Goal: Task Accomplishment & Management: Manage account settings

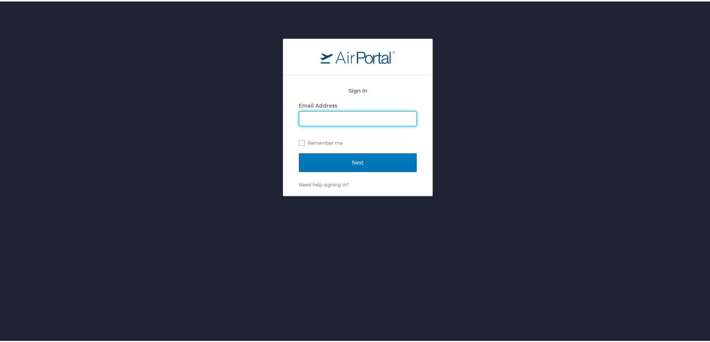
type input "[EMAIL_ADDRESS][DOMAIN_NAME]"
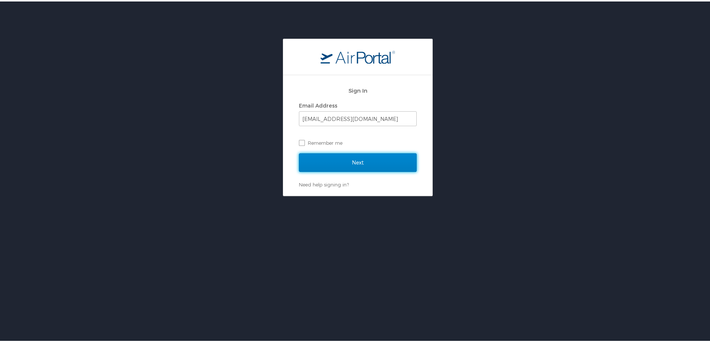
click at [344, 159] on input "Next" at bounding box center [358, 161] width 118 height 19
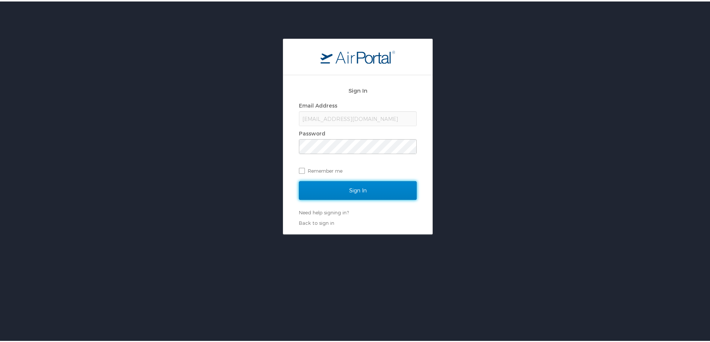
click at [340, 191] on input "Sign In" at bounding box center [358, 189] width 118 height 19
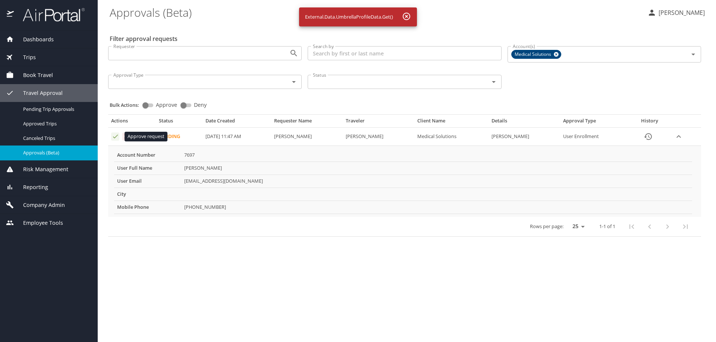
click at [113, 137] on icon "Approval table" at bounding box center [115, 137] width 5 height 4
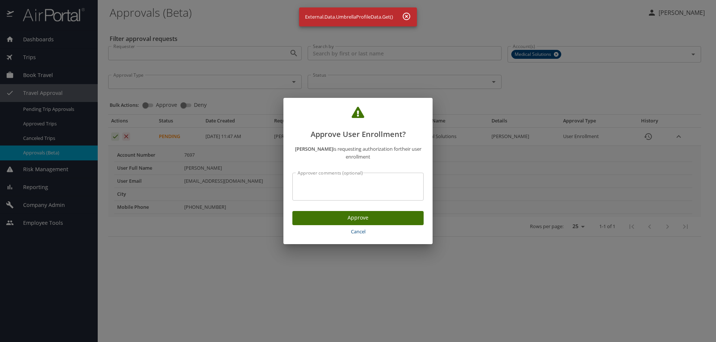
click at [326, 216] on span "Approve" at bounding box center [357, 218] width 119 height 9
